Goal: Ask a question: Seek information or help from site administrators or community

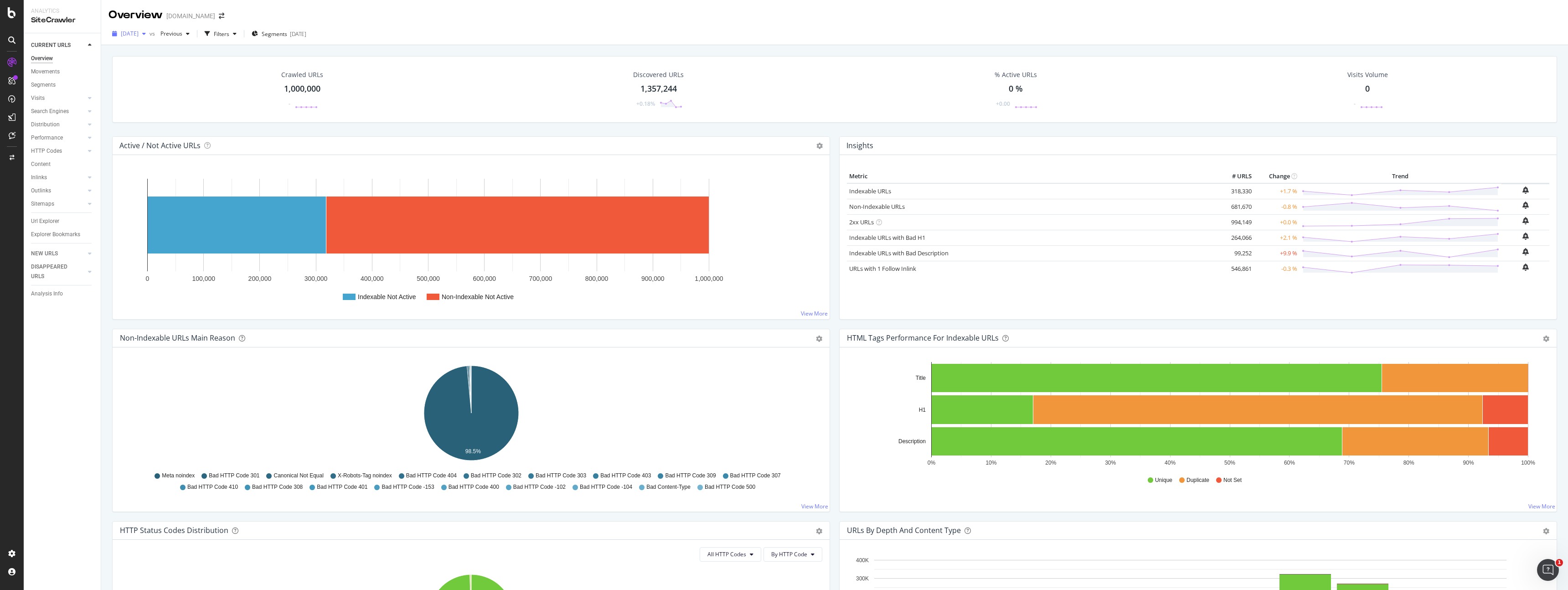
click at [138, 37] on span "2025 Aug. 17th" at bounding box center [130, 33] width 18 height 8
click at [146, 32] on icon "button" at bounding box center [144, 34] width 4 height 6
click at [164, 84] on div "2025 Aug. 10th" at bounding box center [146, 83] width 49 height 8
click at [146, 34] on icon "button" at bounding box center [144, 34] width 4 height 6
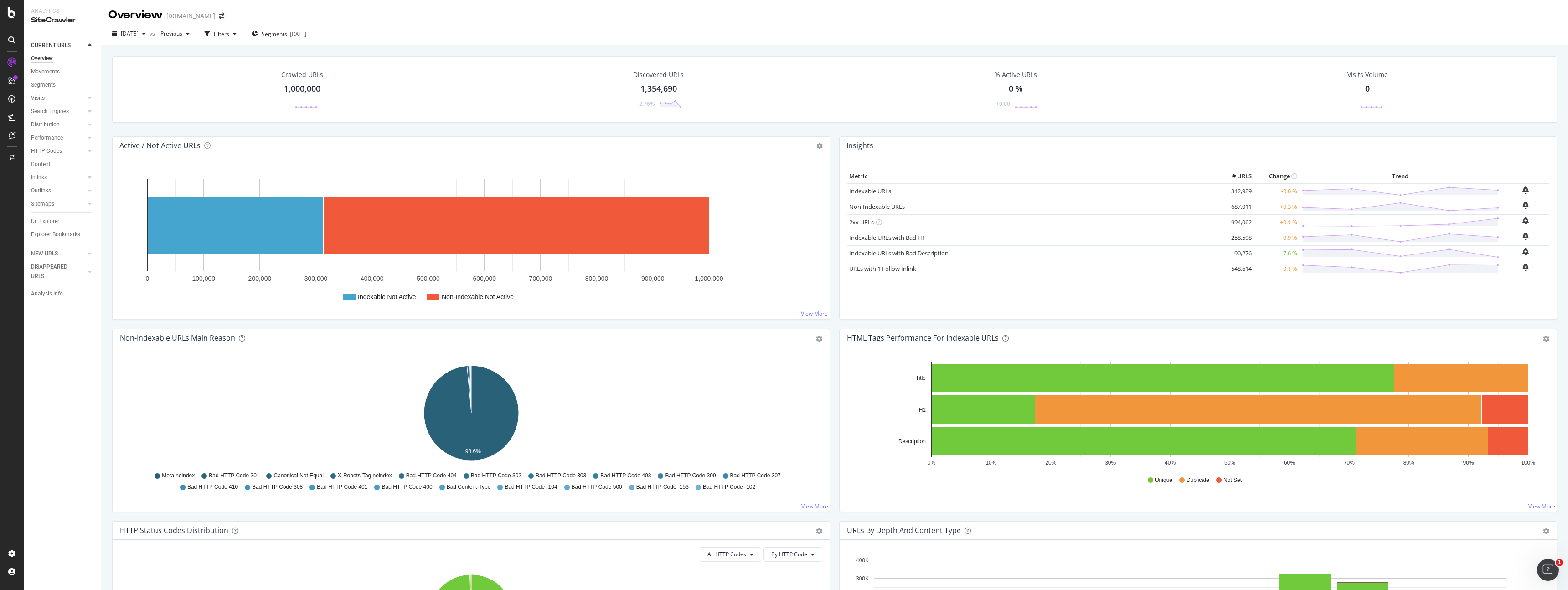
click at [499, 97] on div "Discovered URLs 1,354,690 -2.76%" at bounding box center [658, 90] width 360 height 47
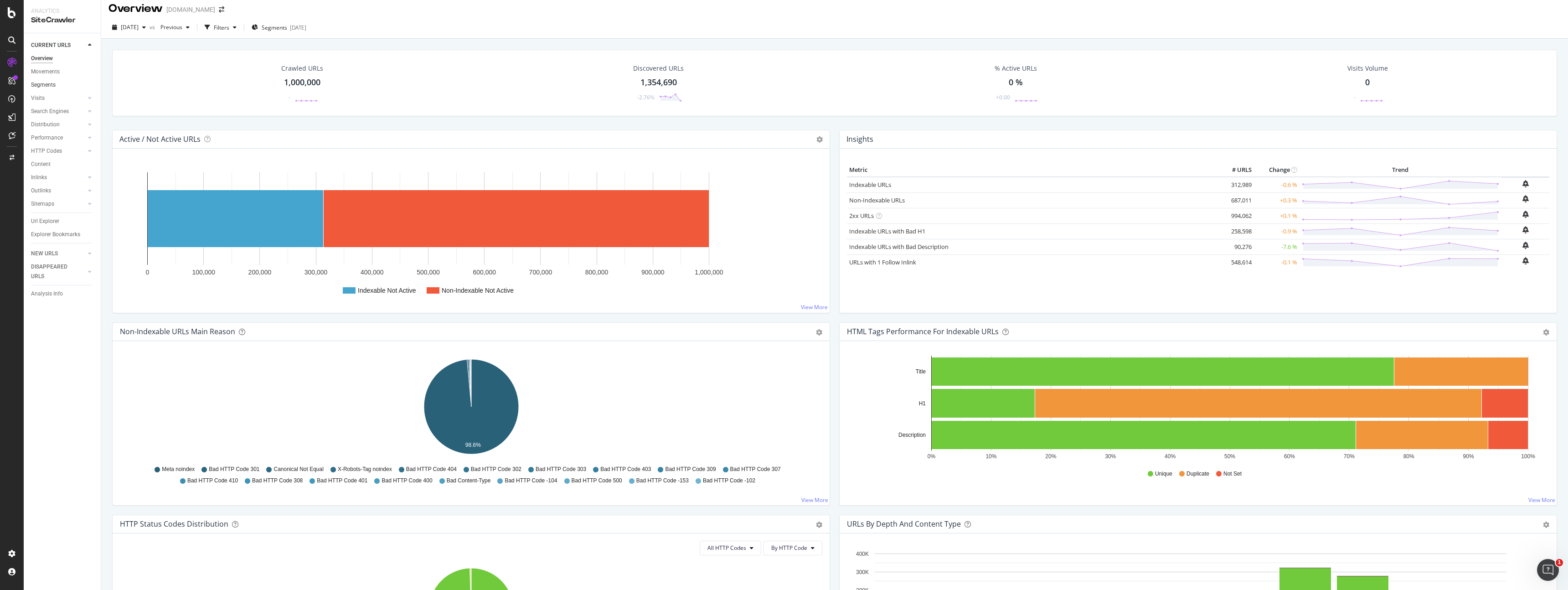
scroll to position [6, 0]
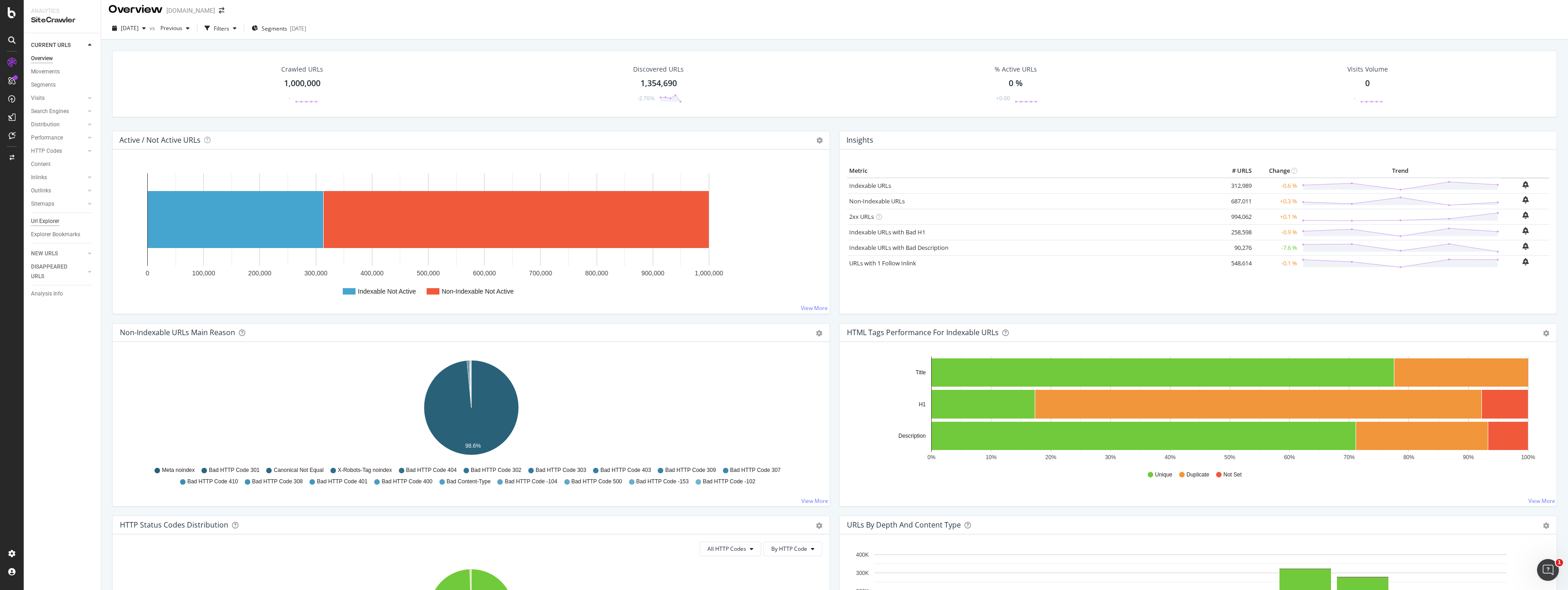
click at [56, 222] on div "Url Explorer" at bounding box center [44, 221] width 28 height 9
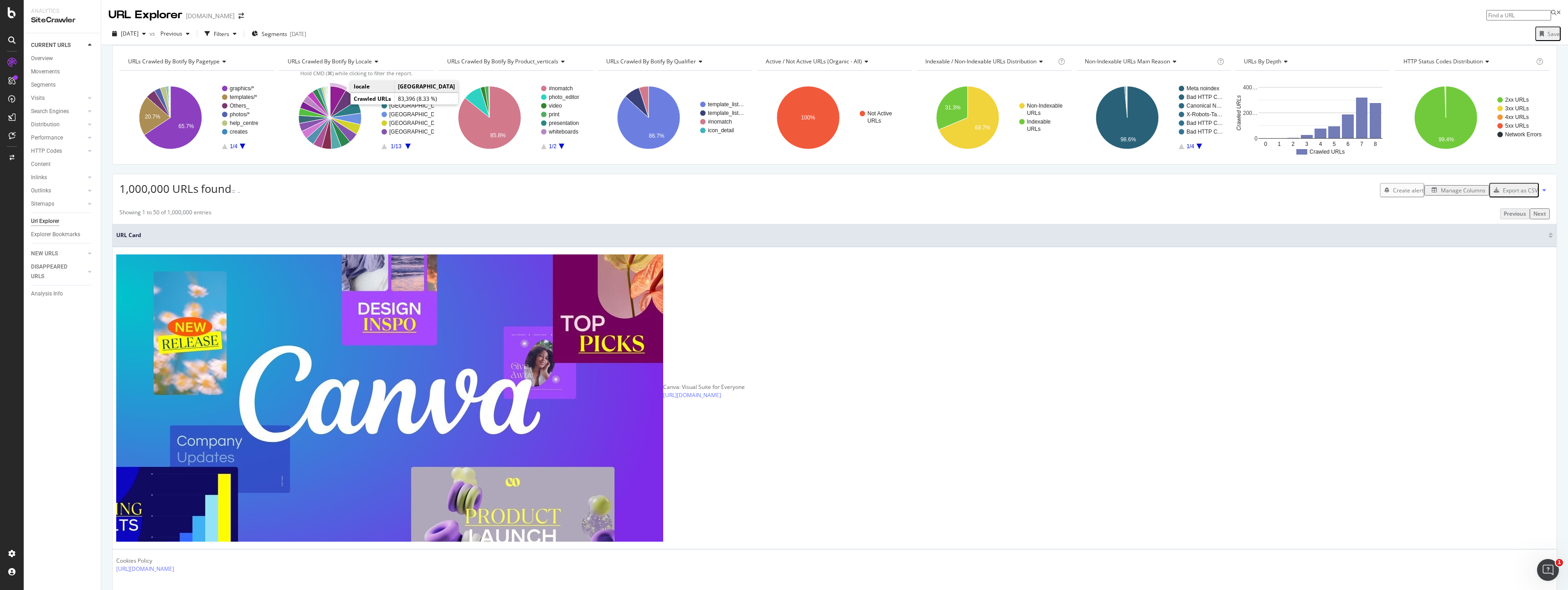
click at [337, 104] on icon "A chart." at bounding box center [338, 102] width 16 height 32
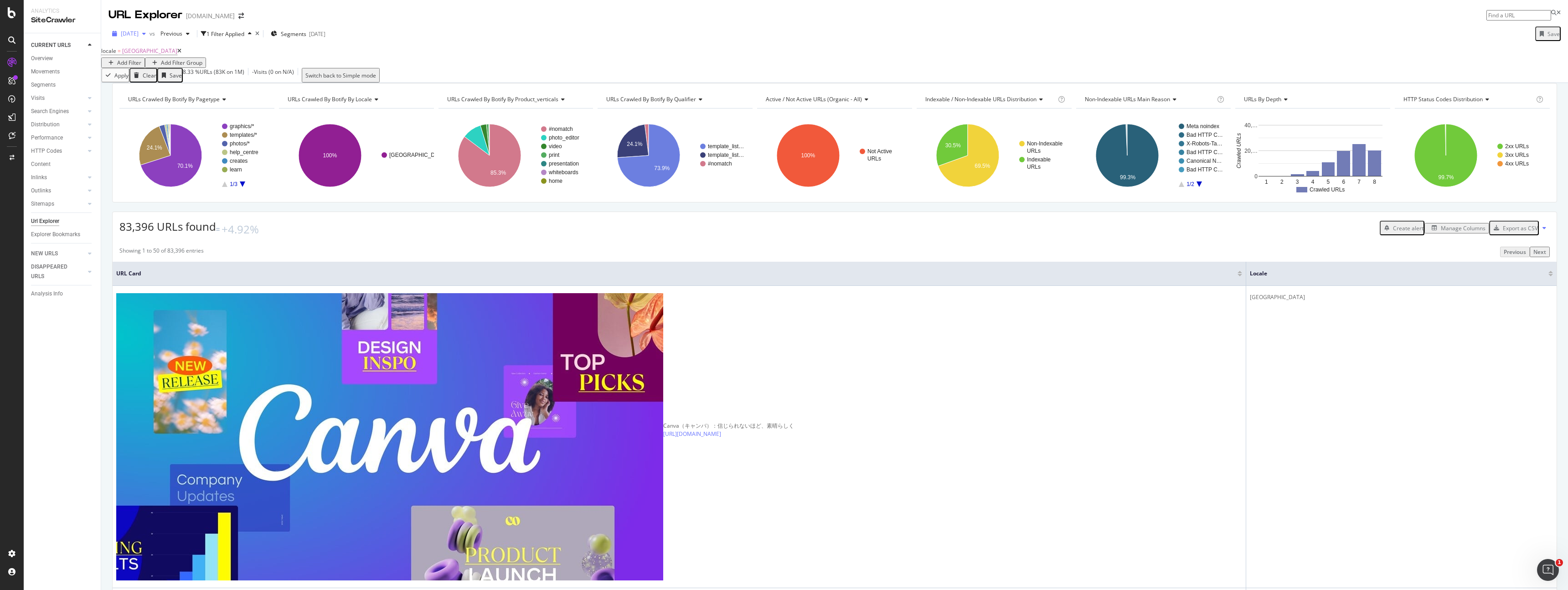
click at [138, 37] on span "2025 Aug. 10th" at bounding box center [130, 33] width 18 height 8
click at [168, 67] on div "2025 Aug. 17th 1.0M URLs" at bounding box center [162, 67] width 81 height 8
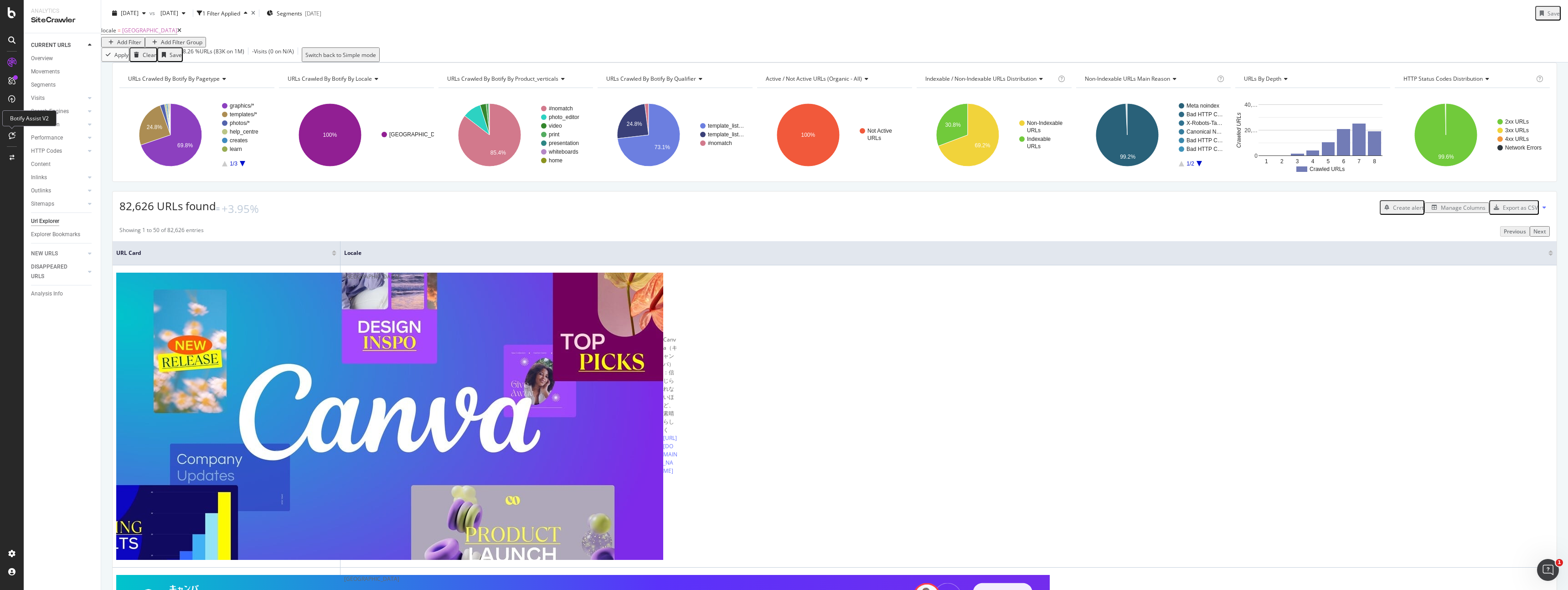
click at [11, 136] on icon at bounding box center [12, 135] width 7 height 7
click at [13, 136] on icon at bounding box center [12, 135] width 7 height 7
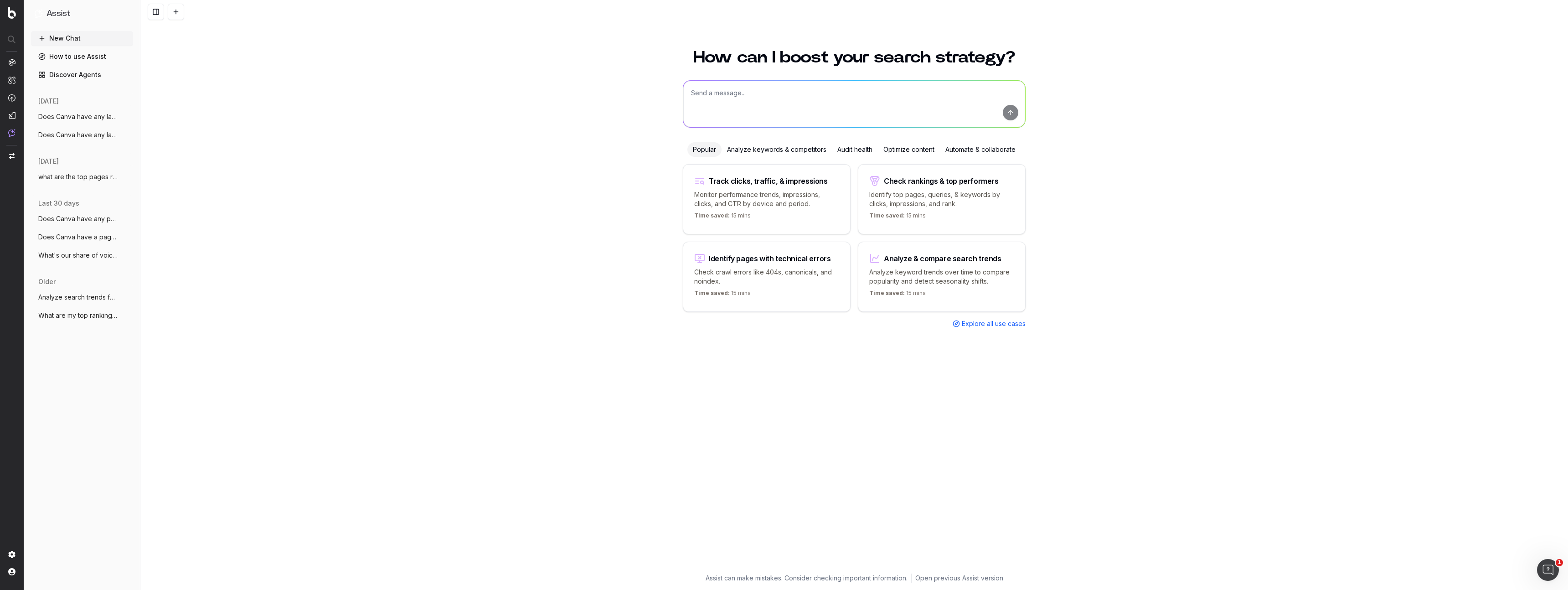
click at [61, 75] on link "Discover Agents" at bounding box center [82, 75] width 102 height 14
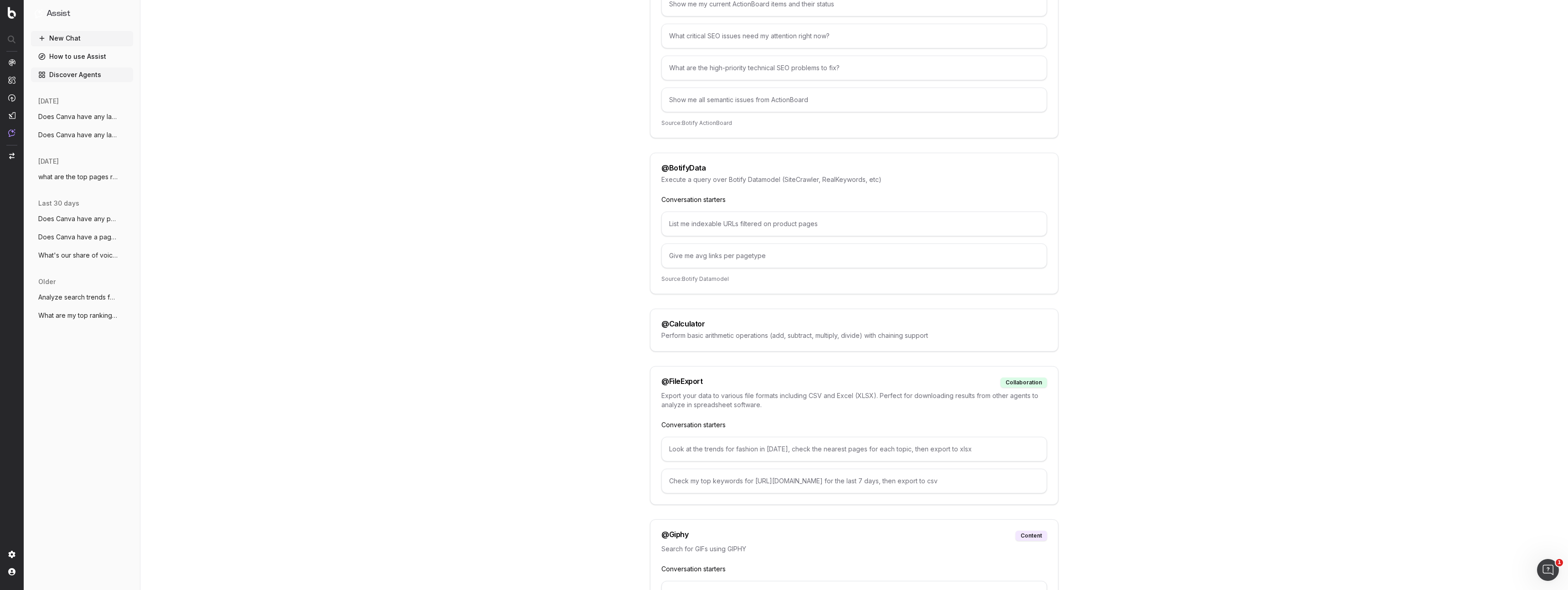
scroll to position [210, 0]
click at [749, 323] on div "@ Calculator" at bounding box center [854, 320] width 385 height 7
click at [777, 447] on div "Look at the trends for fashion in [DATE], check the nearest pages for each topi…" at bounding box center [854, 445] width 385 height 24
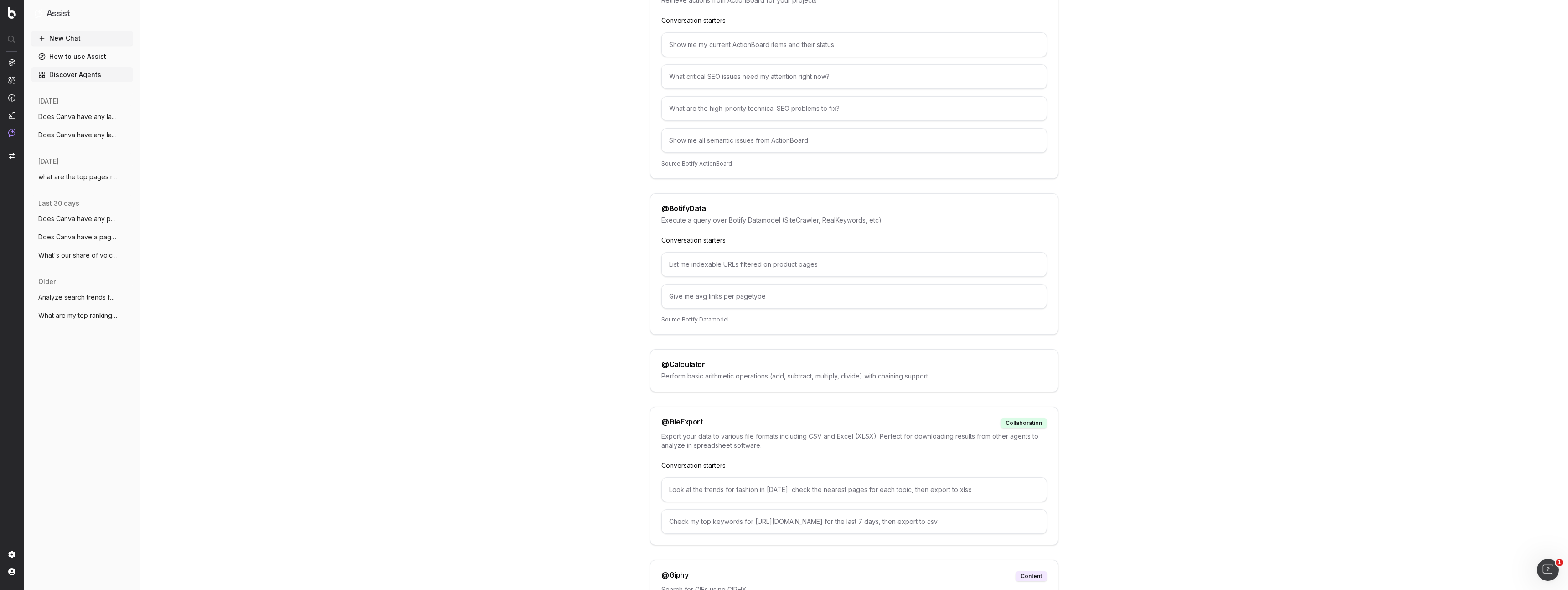
scroll to position [0, 0]
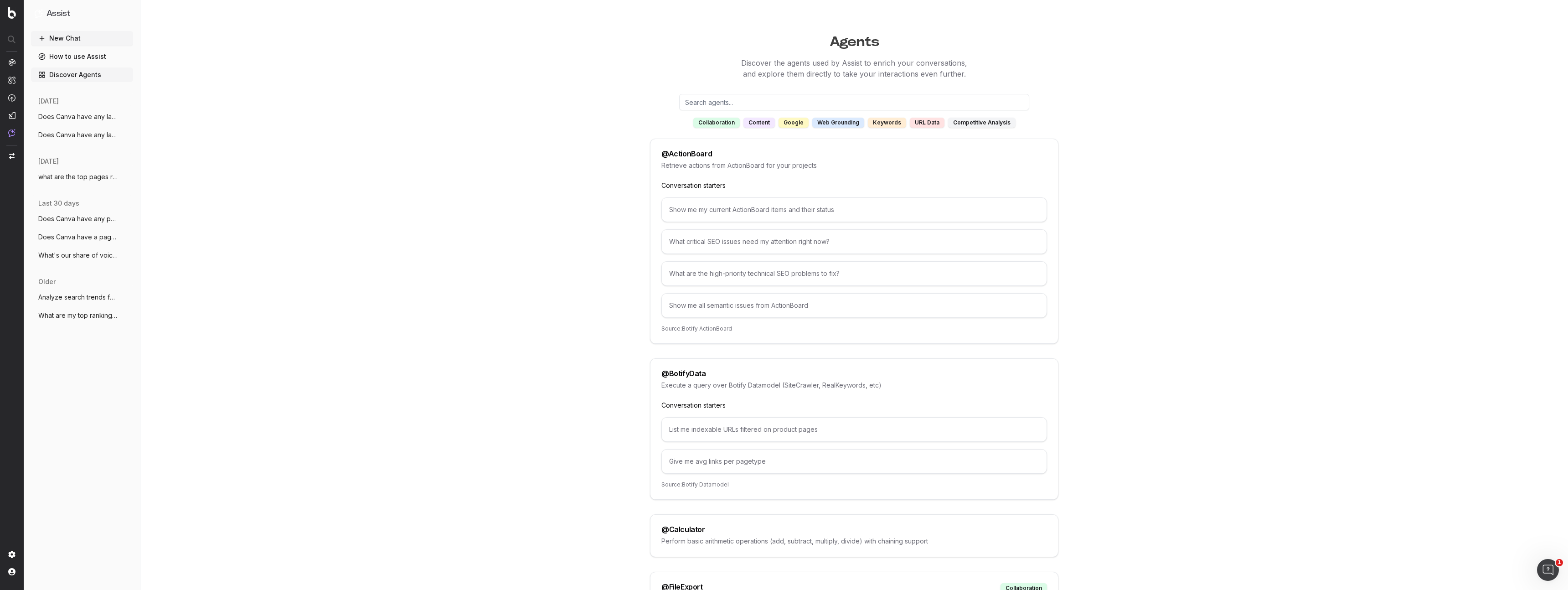
click at [975, 125] on div "competitive analysis" at bounding box center [982, 123] width 67 height 10
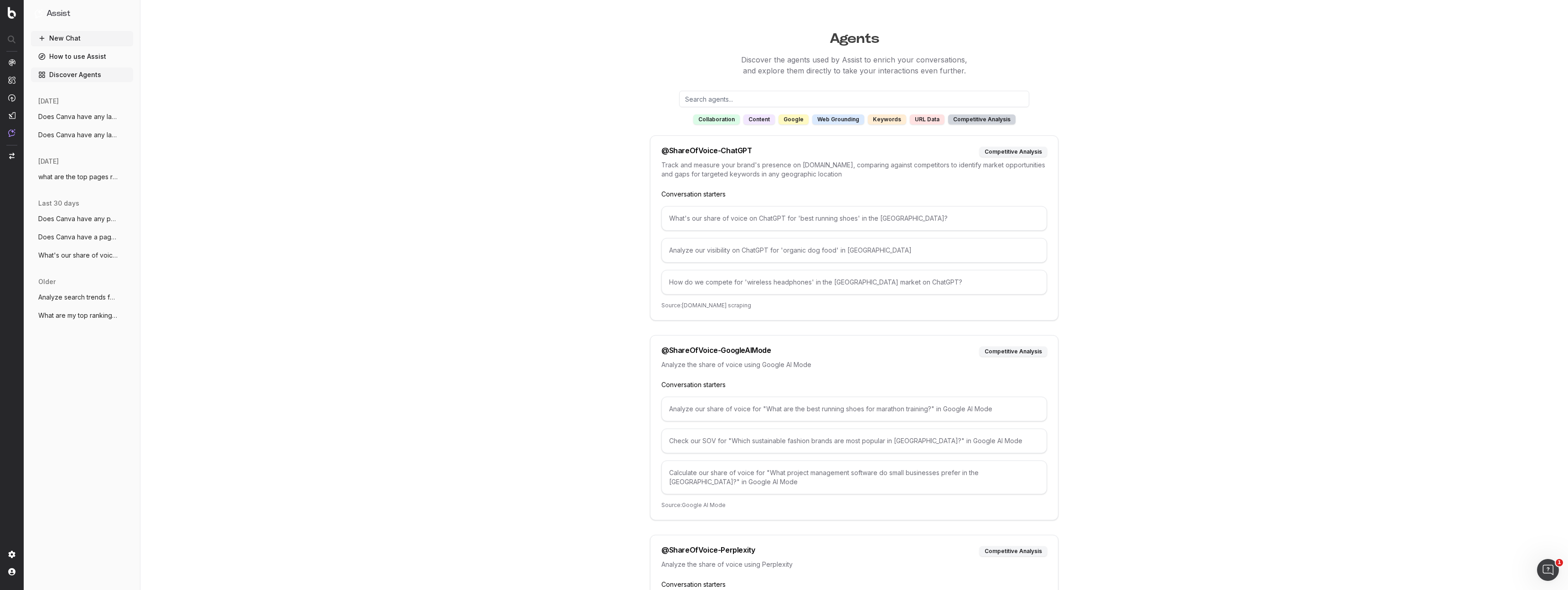
click at [808, 271] on div "How do we compete for 'wireless headphones' in the [GEOGRAPHIC_DATA] market on …" at bounding box center [854, 282] width 385 height 24
click at [733, 237] on div "What's our share of voice on ChatGPT for 'best running shoes' in the [GEOGRAPHI…" at bounding box center [854, 253] width 385 height 88
click at [74, 37] on button "New Chat" at bounding box center [82, 38] width 102 height 14
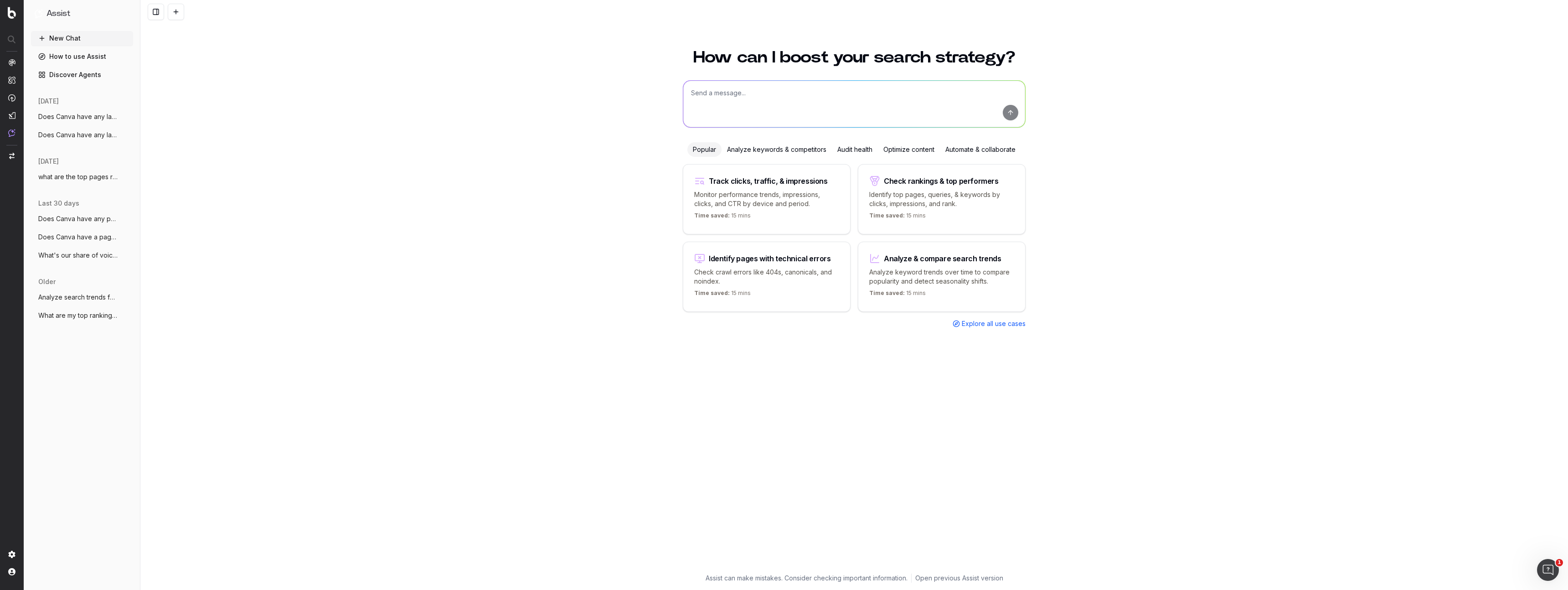
click at [789, 100] on textarea at bounding box center [854, 104] width 342 height 47
type textarea "Is canva mentioned on "ai image generator" in chatgpt in us"
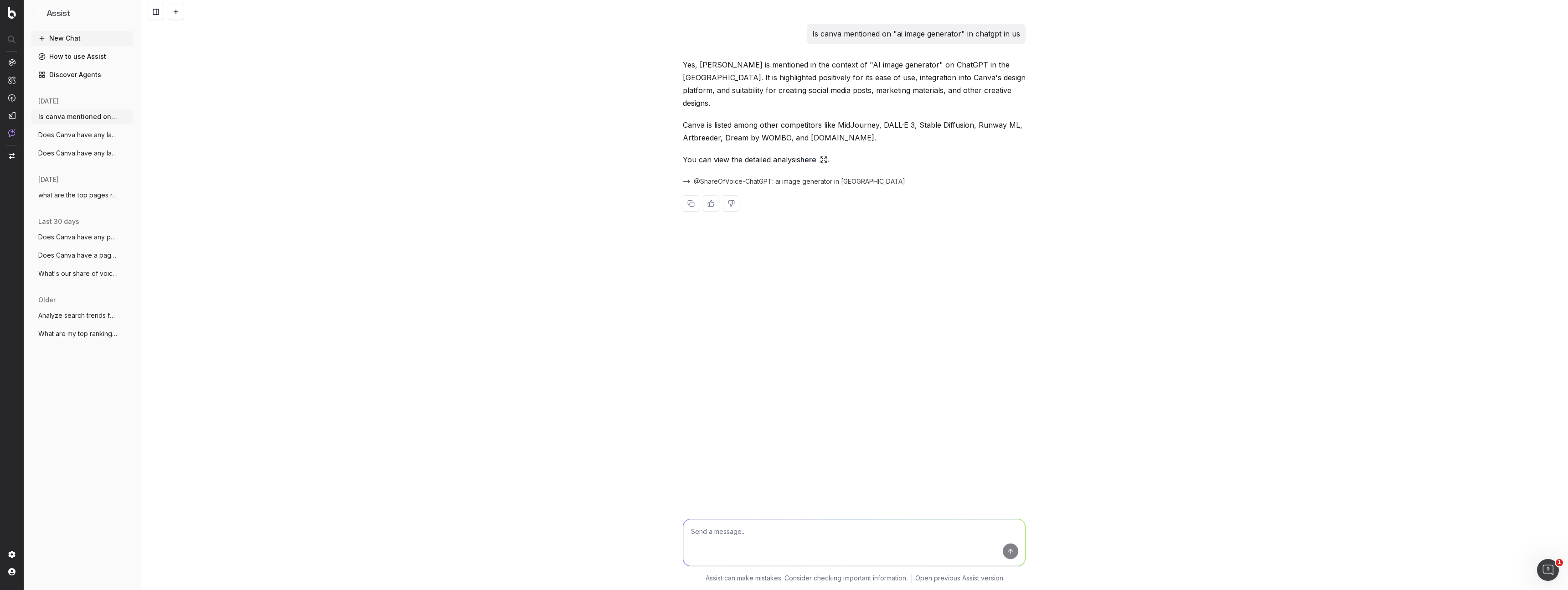
click at [814, 153] on link "here" at bounding box center [814, 160] width 27 height 13
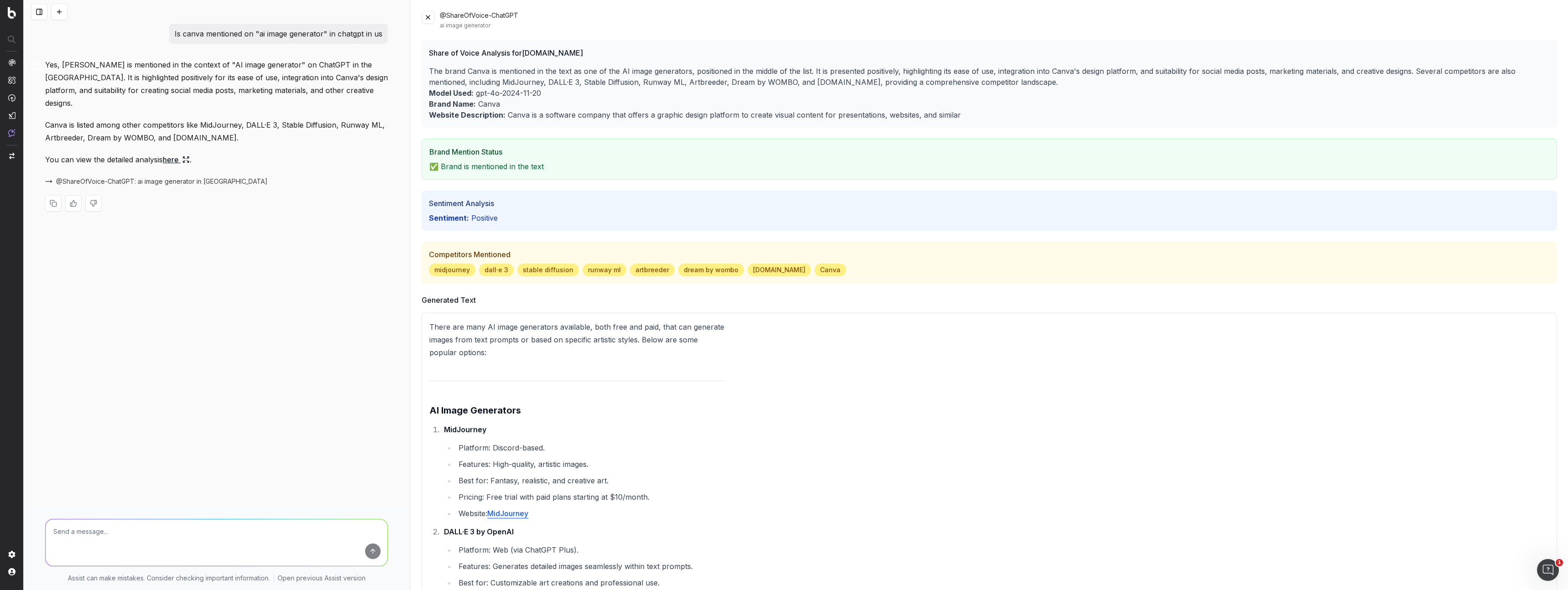
click at [41, 9] on button at bounding box center [39, 11] width 16 height 16
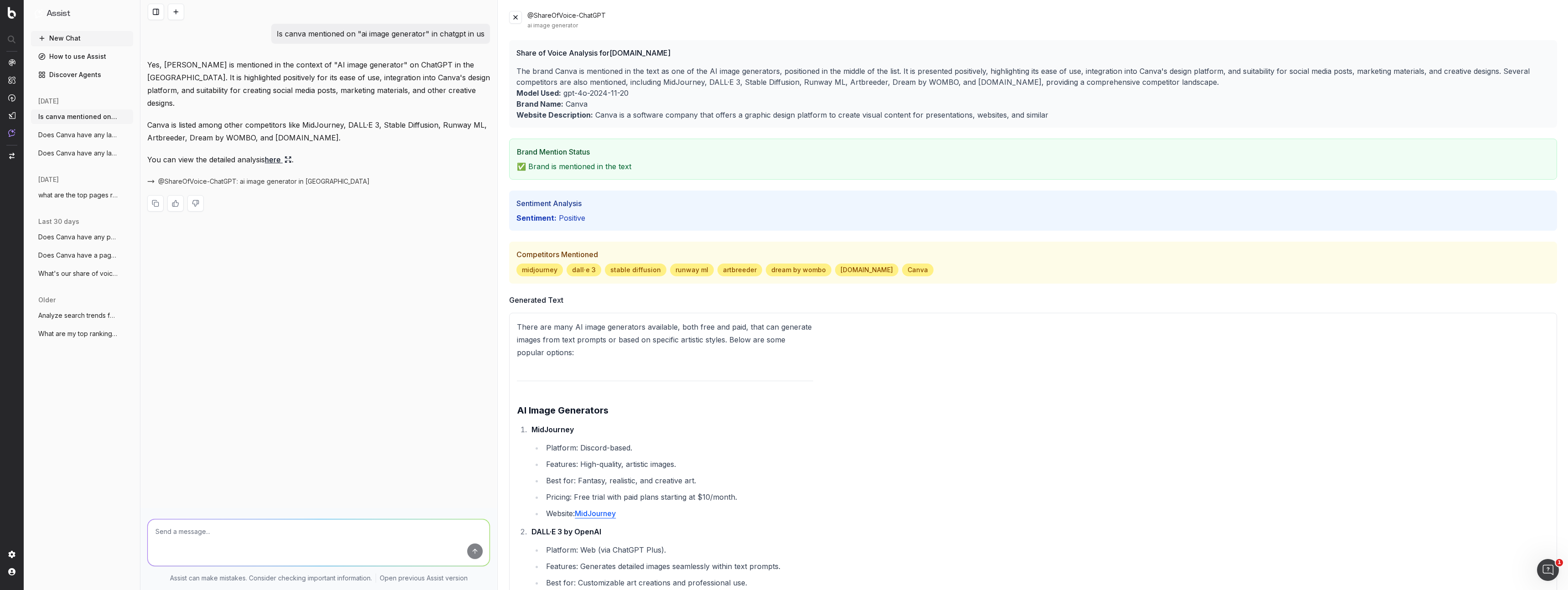
click at [85, 274] on span "What's our share of voice on ChatGPT for" at bounding box center [78, 273] width 80 height 9
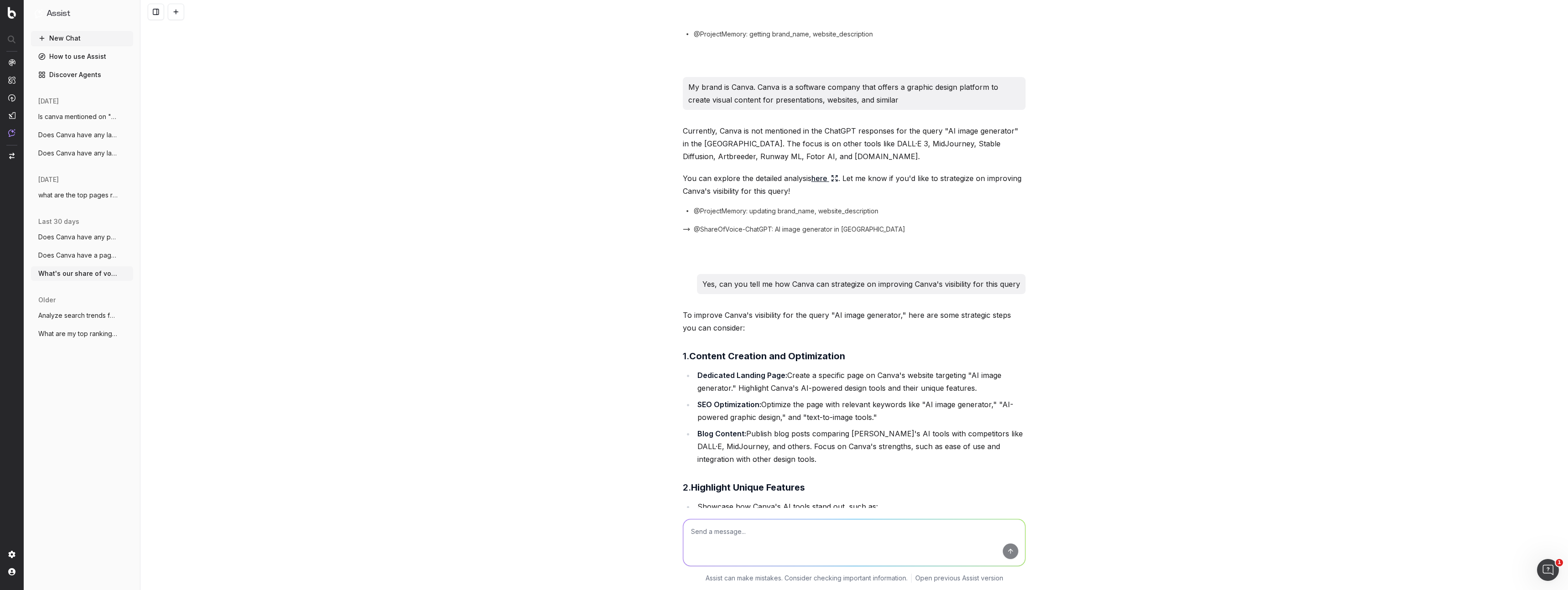
scroll to position [97, 0]
click at [80, 115] on span "Is canva mentioned on "ai image generato" at bounding box center [78, 117] width 80 height 9
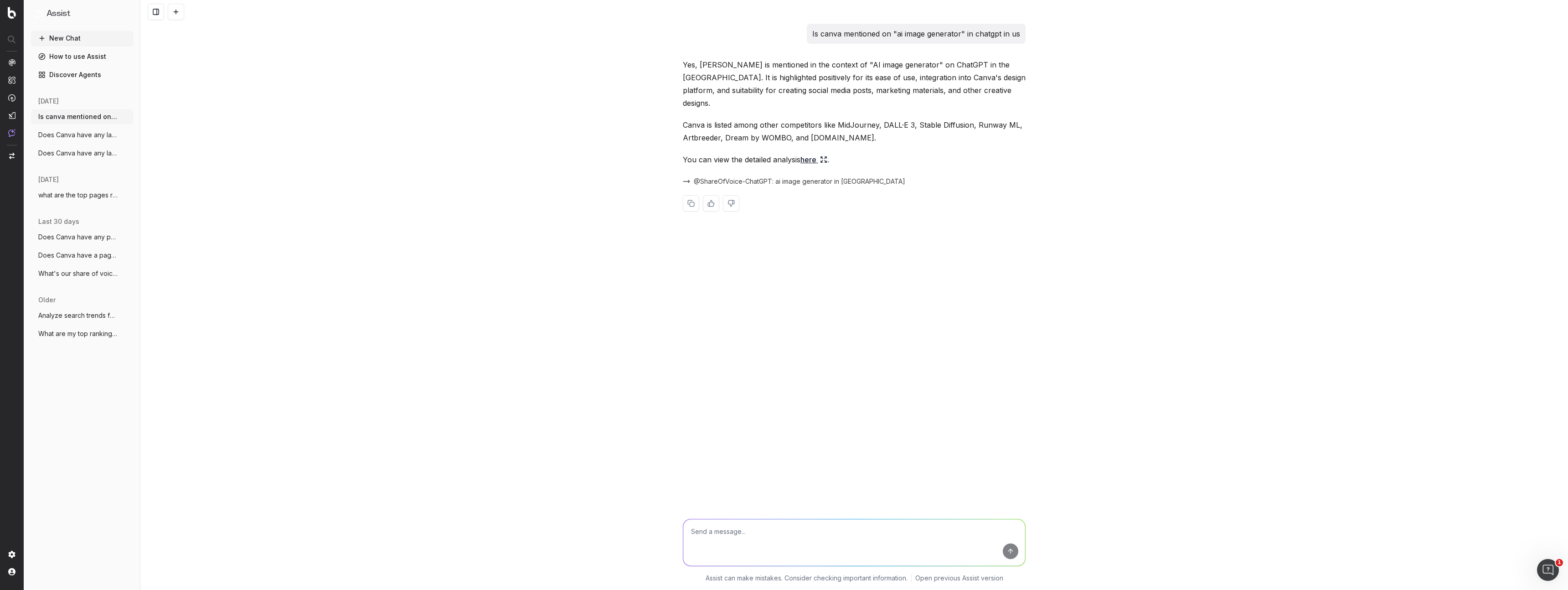
click at [812, 153] on link "here" at bounding box center [814, 160] width 27 height 13
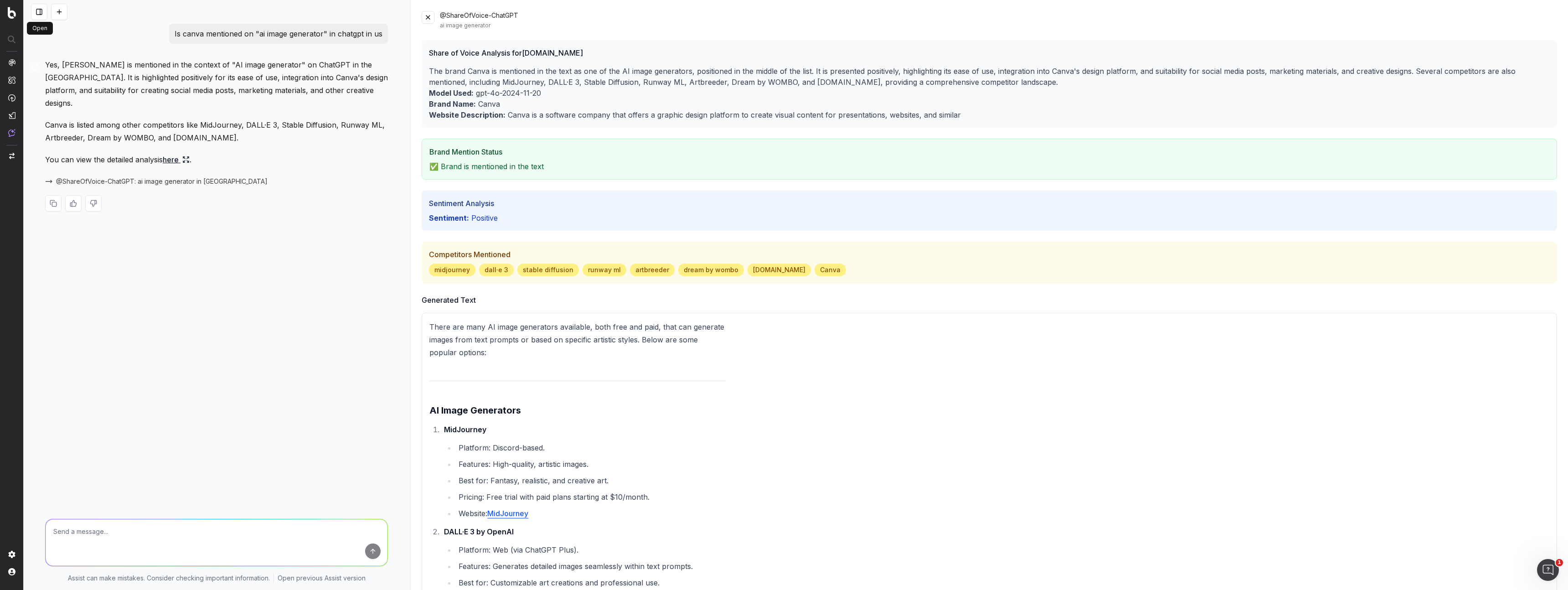
click at [42, 12] on button at bounding box center [39, 11] width 16 height 16
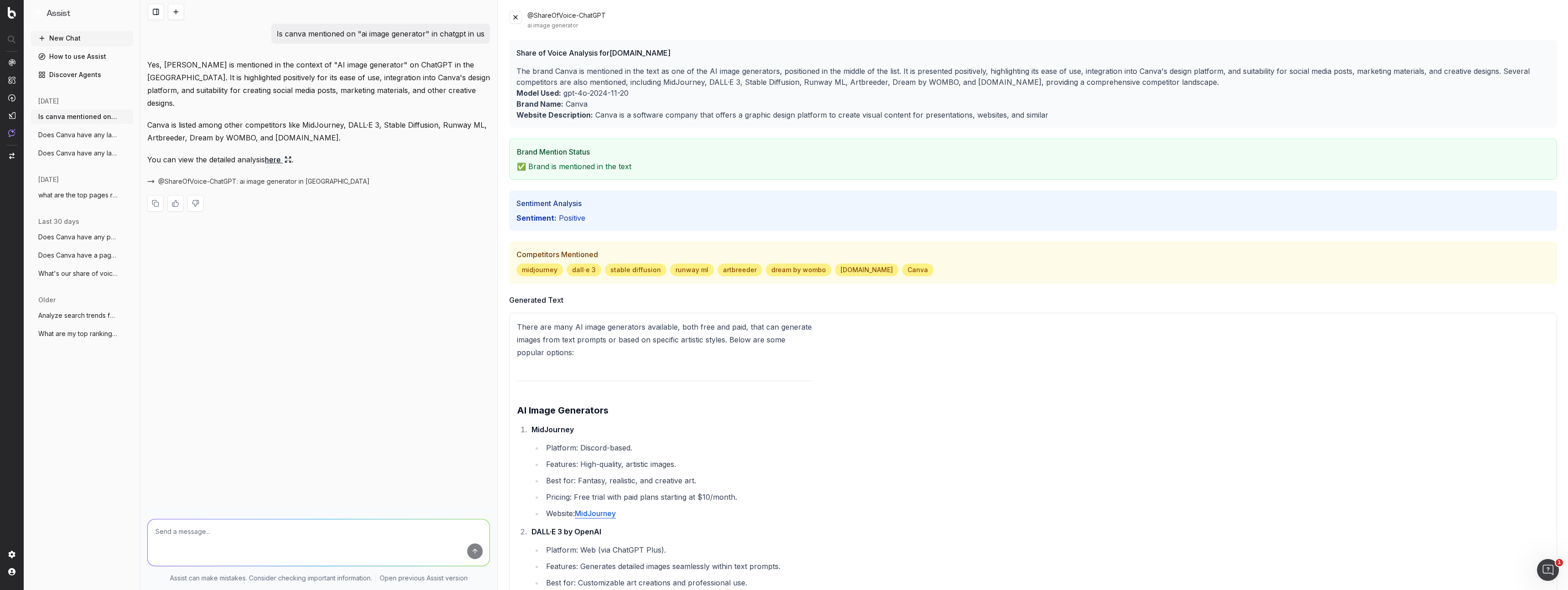
click at [77, 58] on link "How to use Assist" at bounding box center [82, 57] width 102 height 14
click at [62, 75] on link "Discover Agents" at bounding box center [82, 75] width 102 height 14
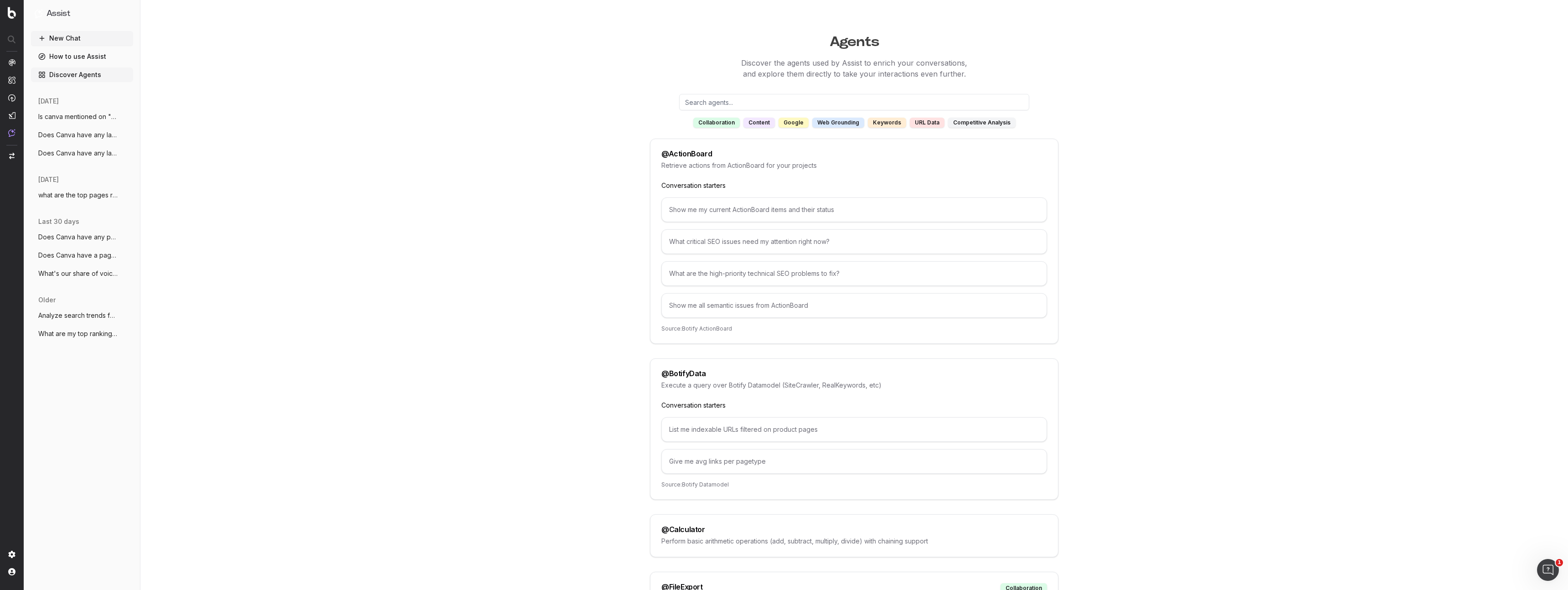
click at [973, 124] on div "competitive analysis" at bounding box center [982, 123] width 67 height 10
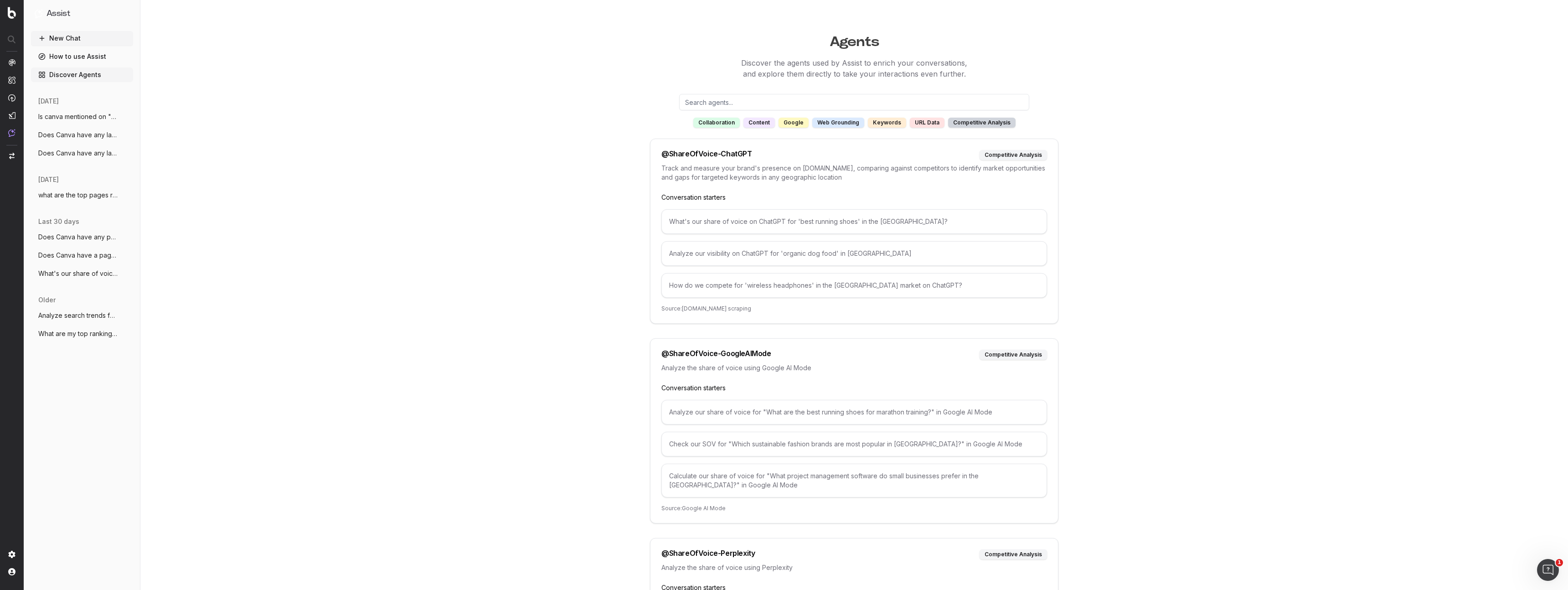
click at [716, 120] on div "collaboration" at bounding box center [716, 123] width 47 height 10
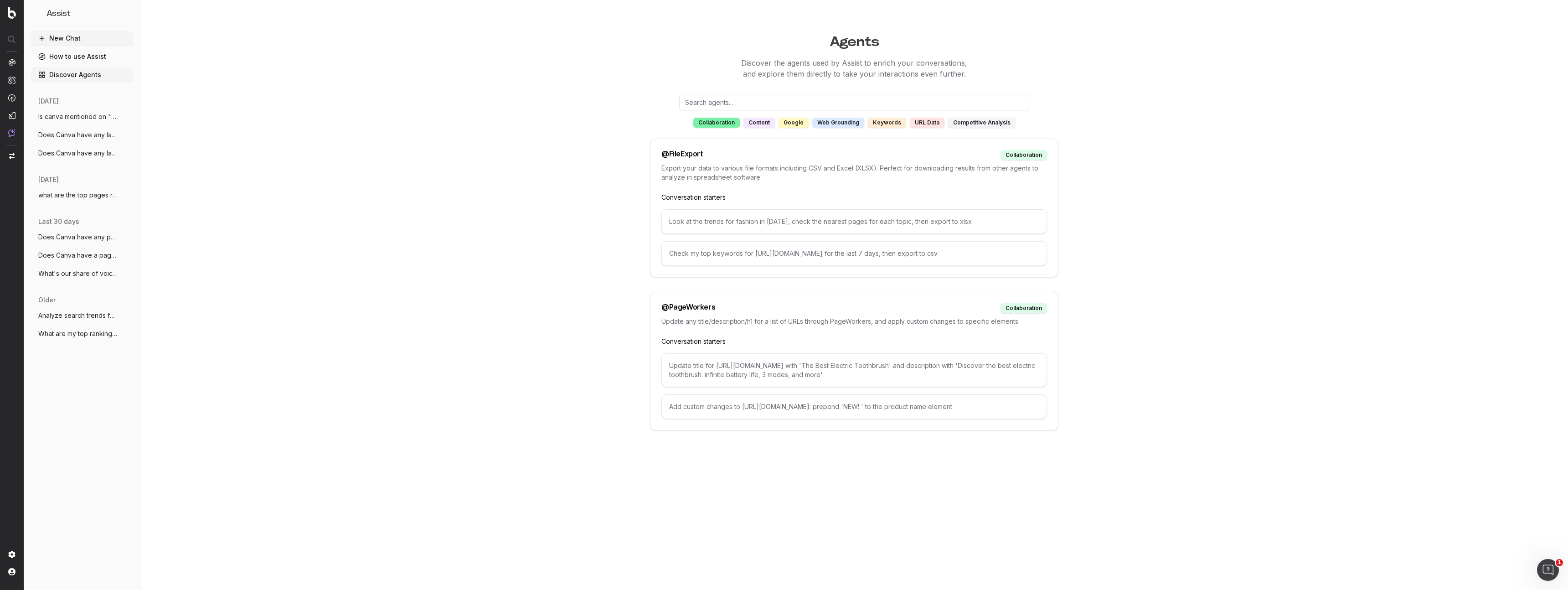
click at [761, 123] on div "content" at bounding box center [759, 123] width 32 height 10
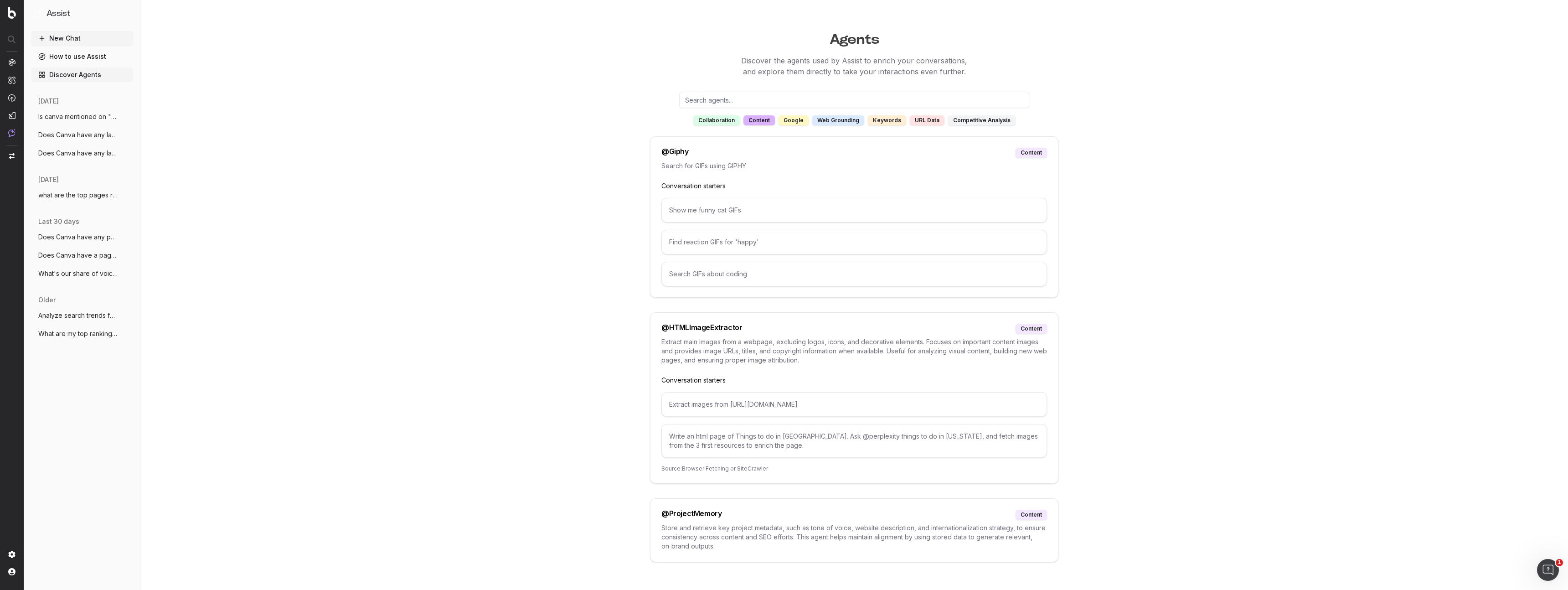
scroll to position [11, 0]
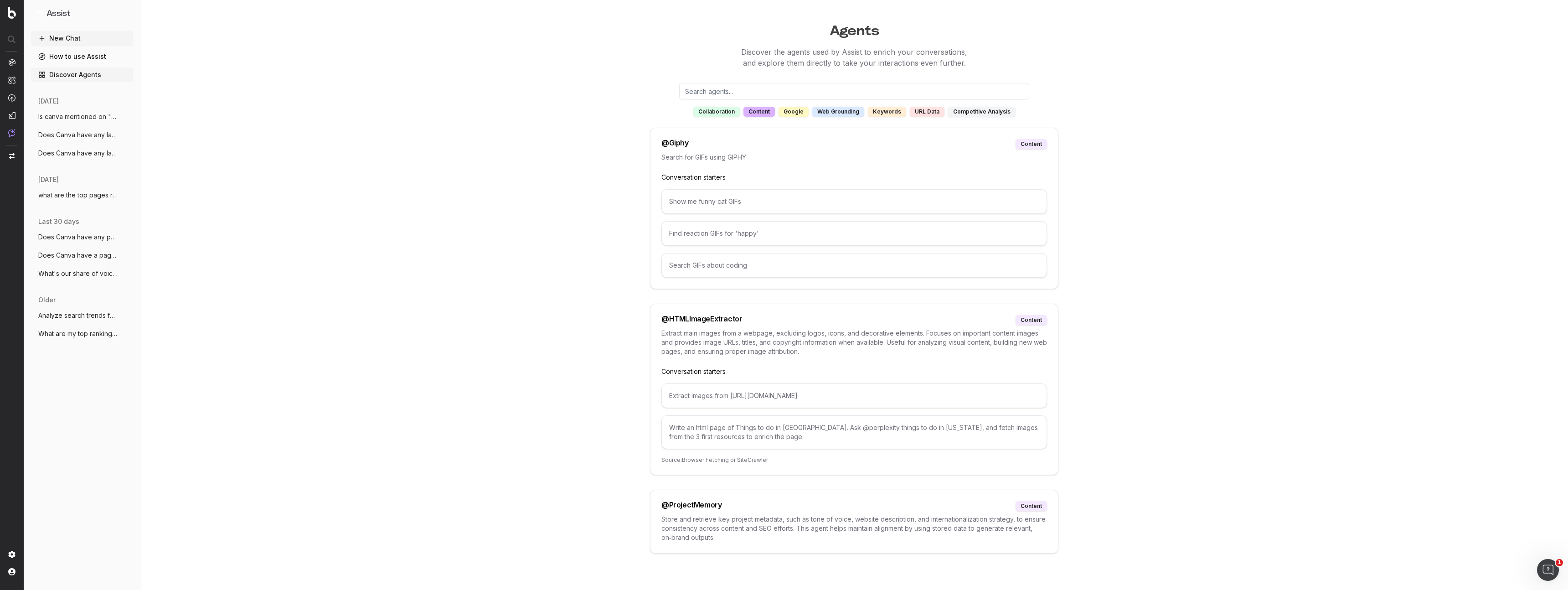
click at [797, 113] on div "google" at bounding box center [794, 112] width 30 height 10
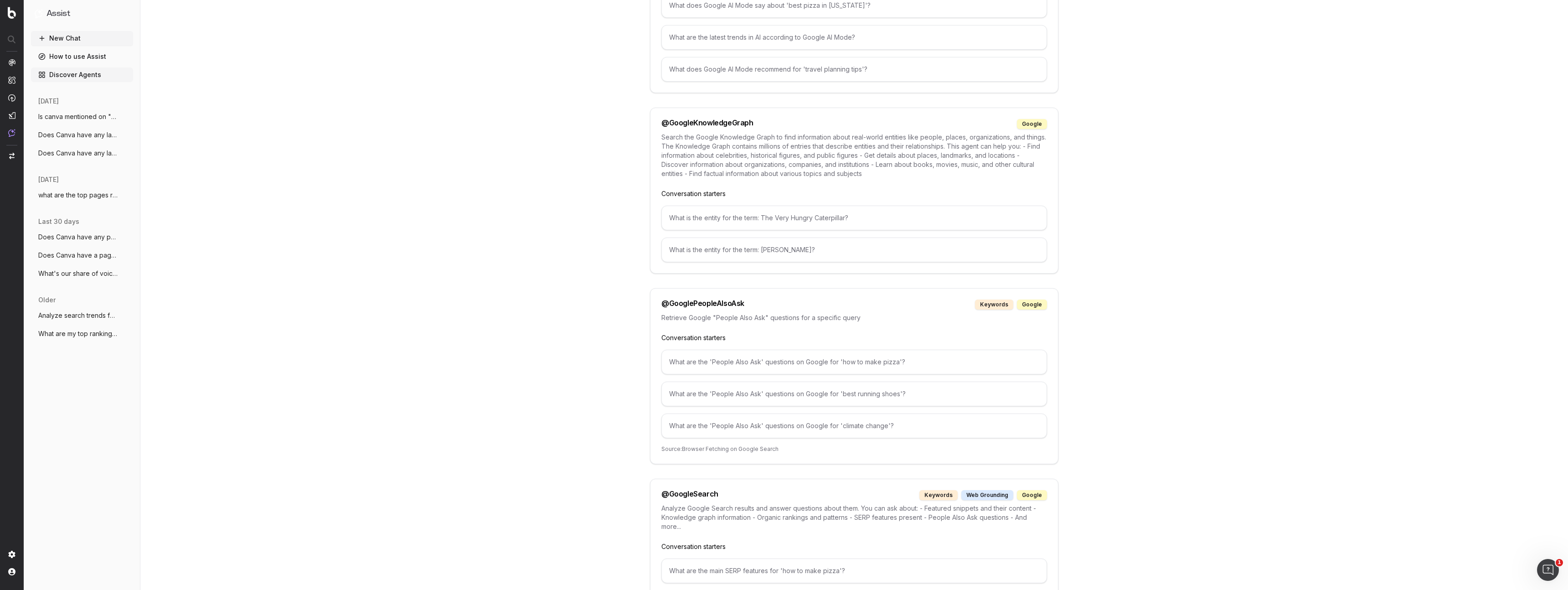
scroll to position [0, 0]
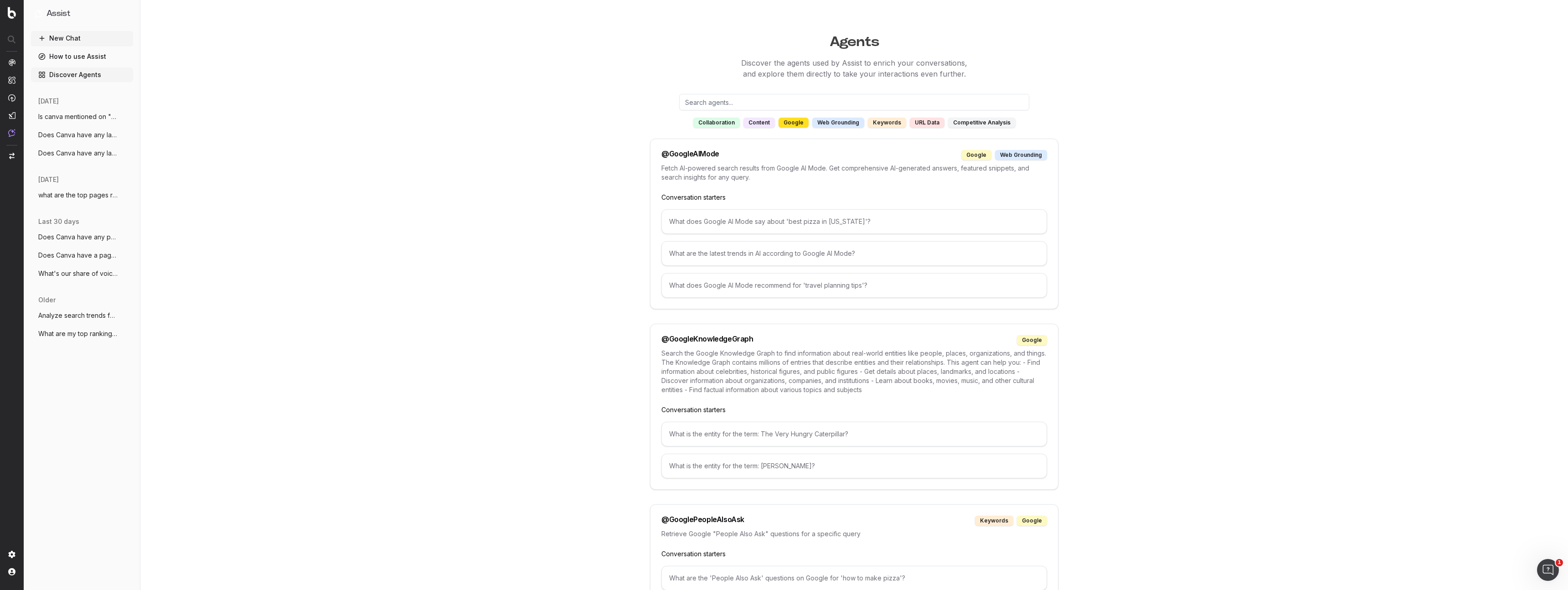
click at [835, 122] on div "web grounding" at bounding box center [838, 123] width 52 height 10
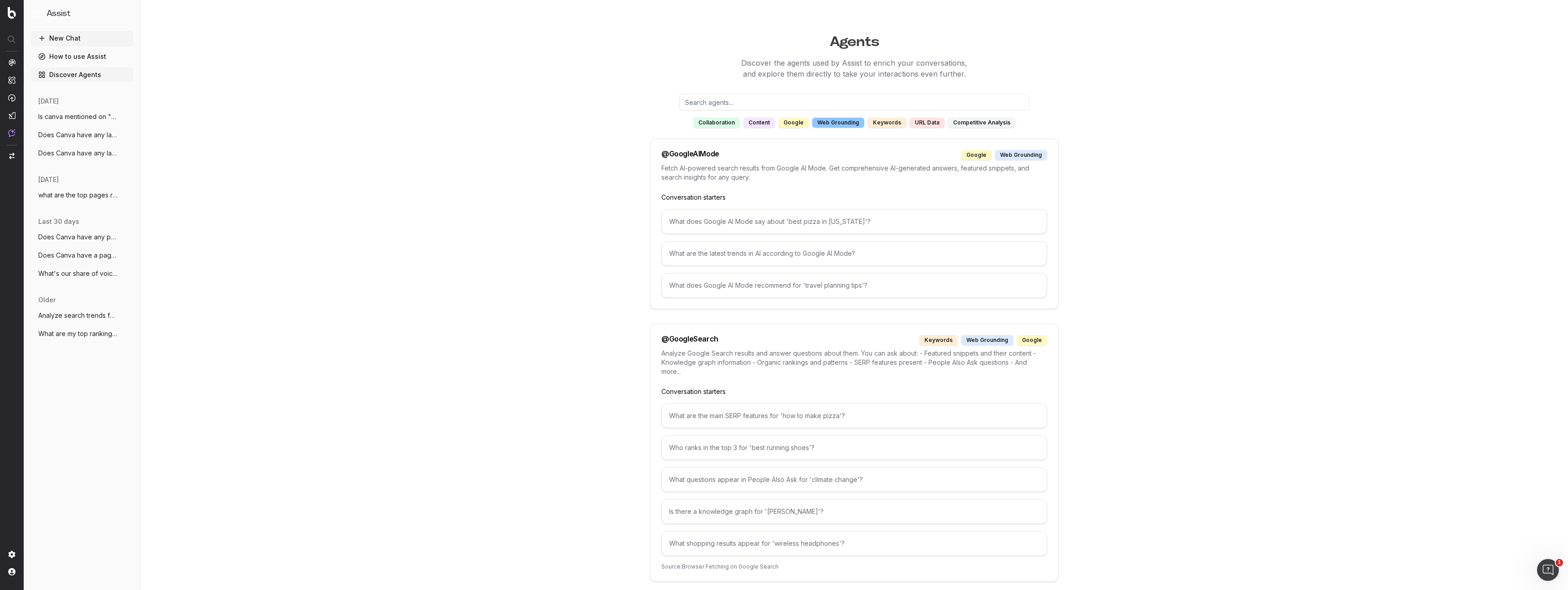
click at [880, 125] on div "keywords" at bounding box center [887, 123] width 38 height 10
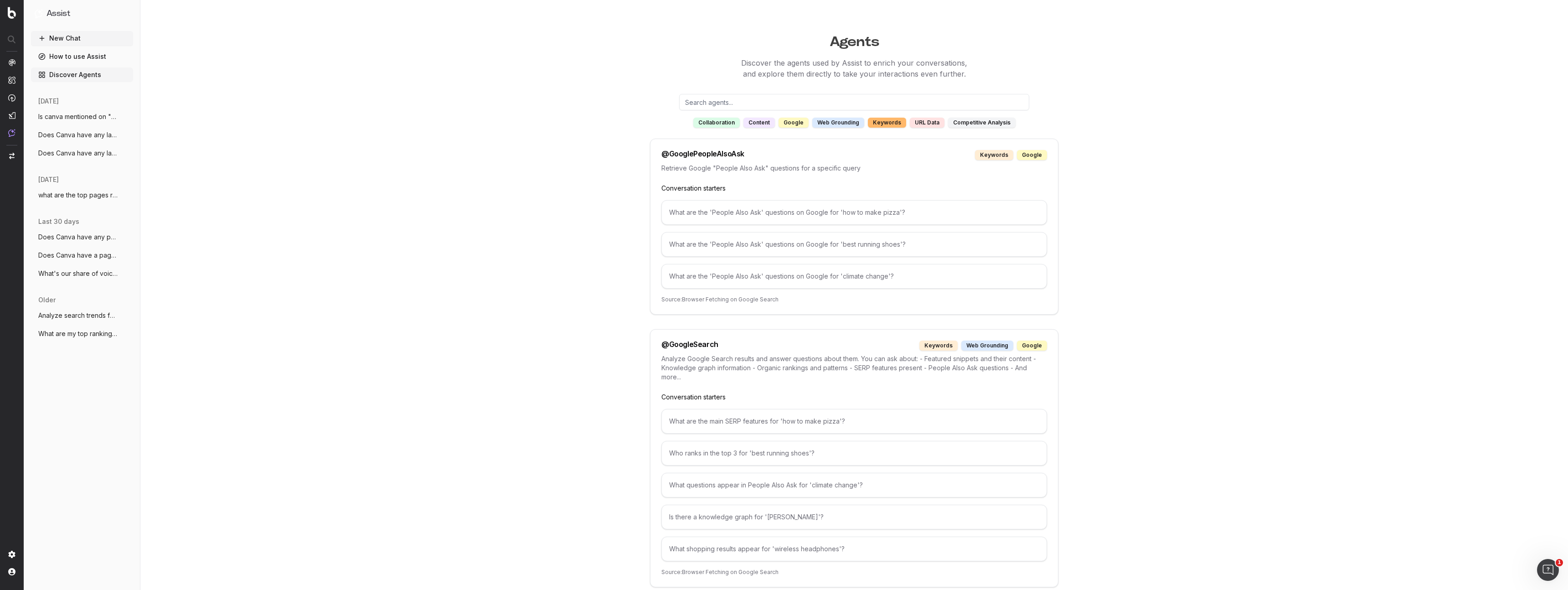
click at [925, 123] on div "URL data" at bounding box center [927, 123] width 34 height 10
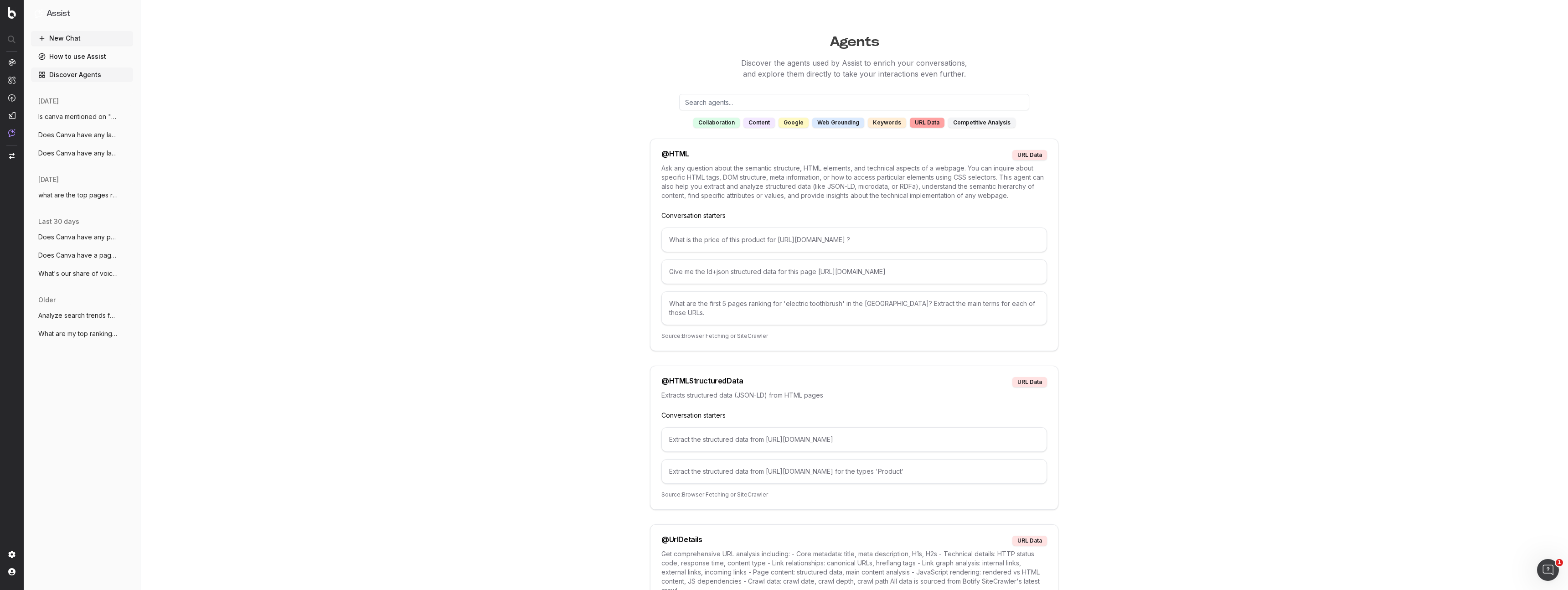
click at [968, 123] on div "competitive analysis" at bounding box center [982, 123] width 67 height 10
